Goal: Task Accomplishment & Management: Manage account settings

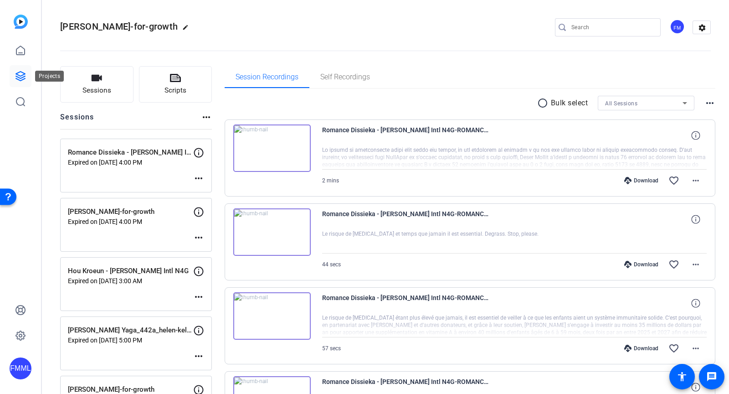
click at [17, 79] on icon at bounding box center [20, 76] width 9 height 9
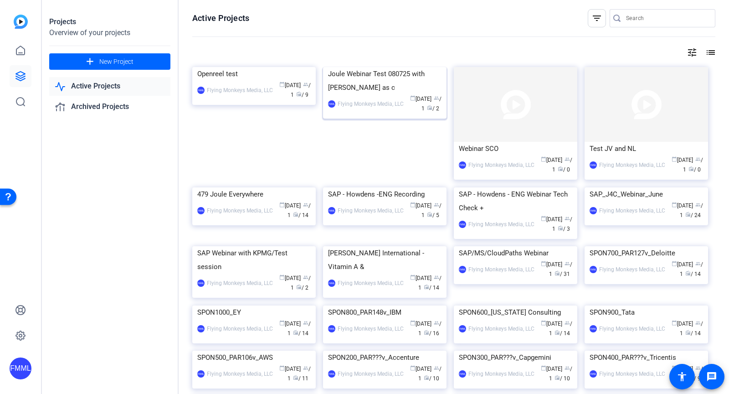
click at [377, 94] on div "Joule Webinar Test 080725 with [PERSON_NAME] as c" at bounding box center [384, 80] width 113 height 27
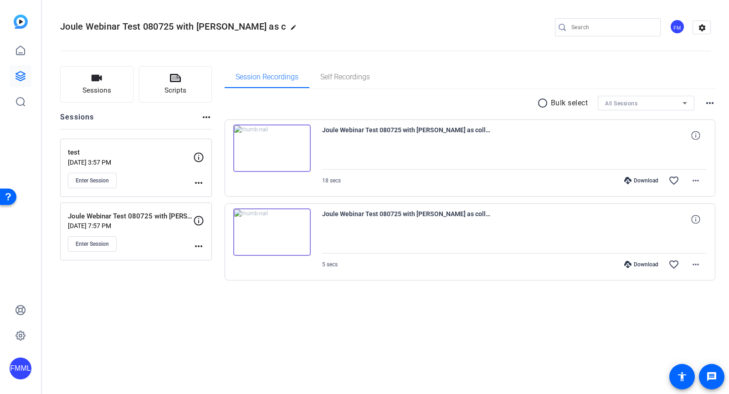
click at [197, 180] on mat-icon "more_horiz" at bounding box center [198, 182] width 11 height 11
click at [206, 245] on div at bounding box center [364, 197] width 729 height 394
click at [195, 244] on mat-icon "more_horiz" at bounding box center [198, 246] width 11 height 11
click at [215, 258] on span "Edit Session" at bounding box center [220, 257] width 41 height 11
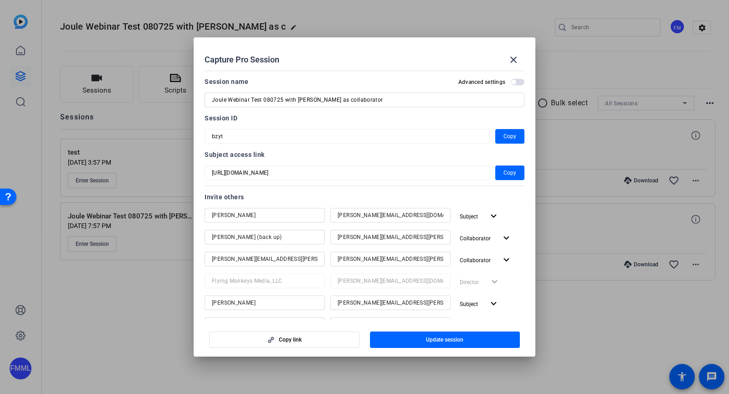
click at [511, 79] on span "button" at bounding box center [518, 82] width 14 height 6
click at [512, 58] on mat-icon "close" at bounding box center [513, 59] width 11 height 11
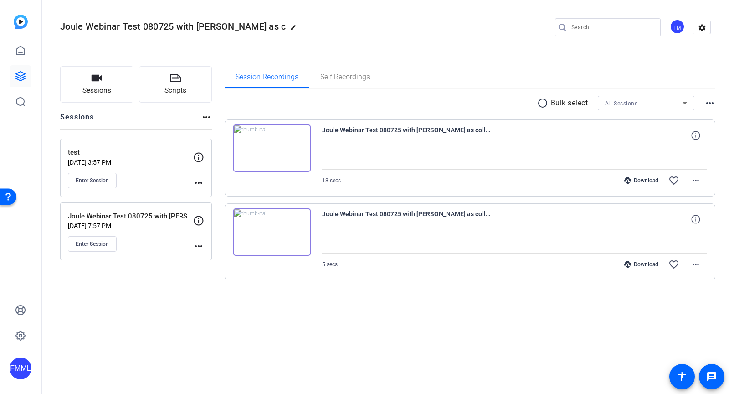
click at [201, 244] on mat-icon "more_horiz" at bounding box center [198, 246] width 11 height 11
click at [201, 221] on div at bounding box center [364, 197] width 729 height 394
click at [198, 219] on icon at bounding box center [199, 221] width 10 height 10
click at [193, 234] on div "more_horiz" at bounding box center [198, 233] width 11 height 36
